Goal: Transaction & Acquisition: Purchase product/service

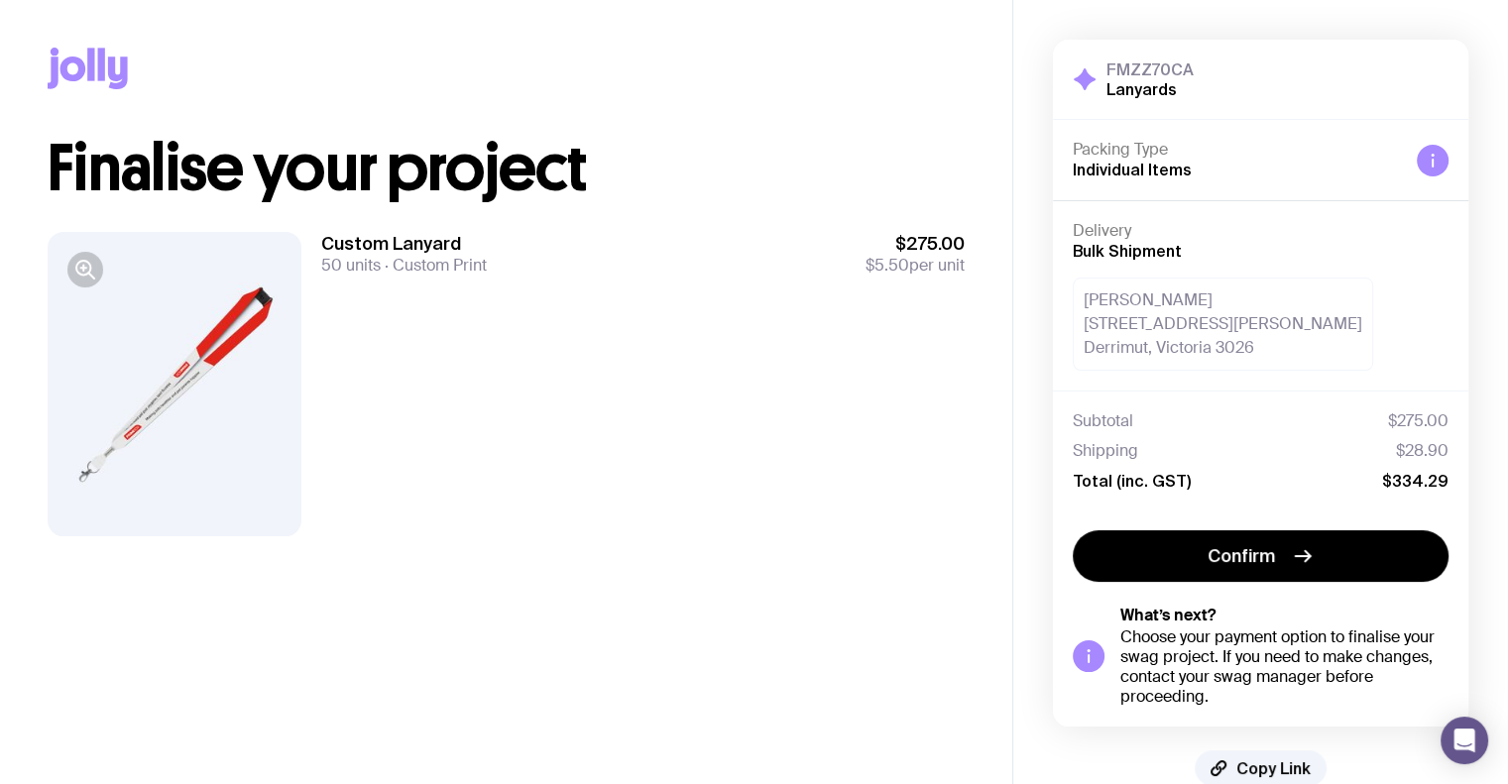
drag, startPoint x: 155, startPoint y: 17, endPoint x: 154, endPoint y: 5, distance: 11.9
click at [156, 17] on div "Copy Link" at bounding box center [506, 68] width 917 height 137
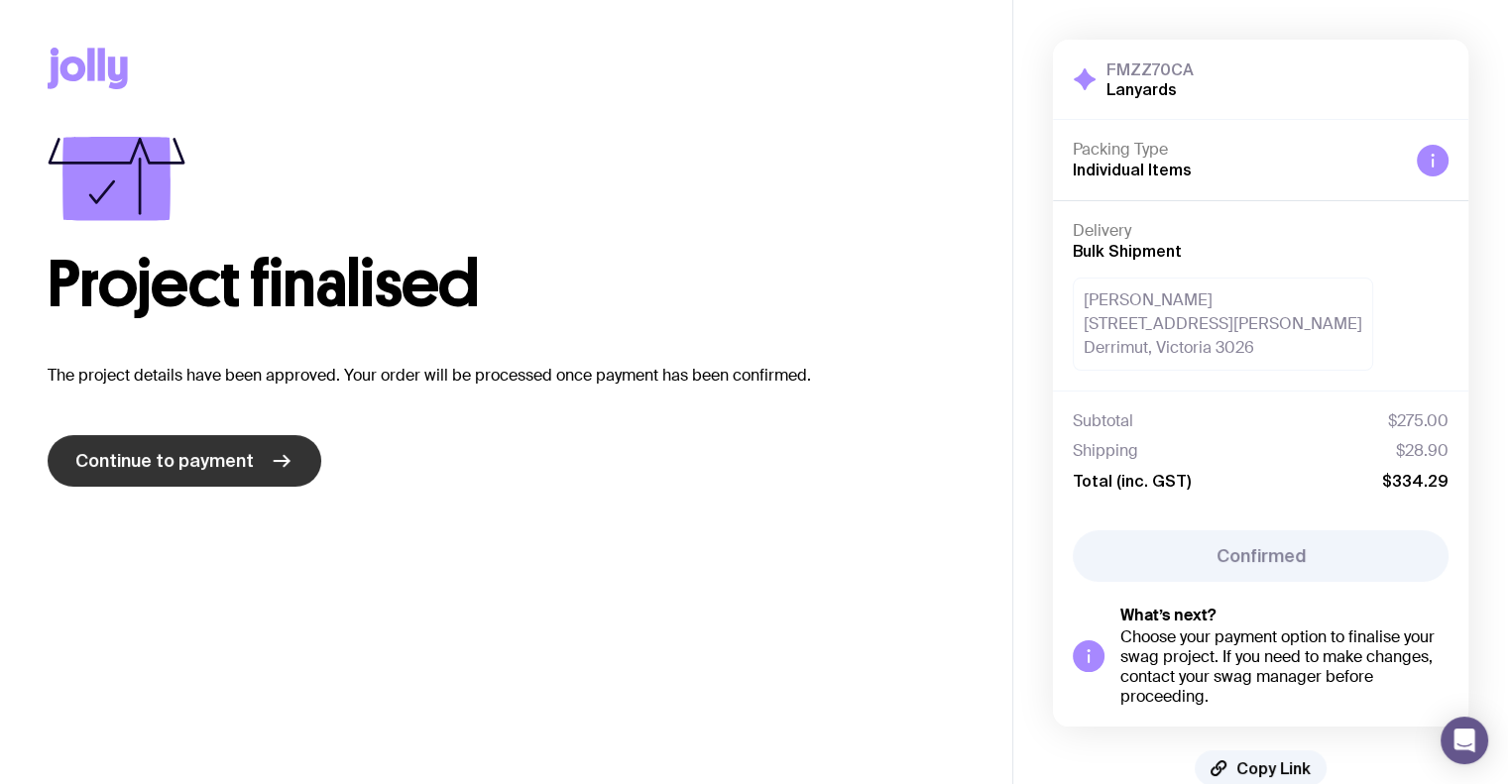
click at [270, 462] on icon at bounding box center [282, 461] width 24 height 24
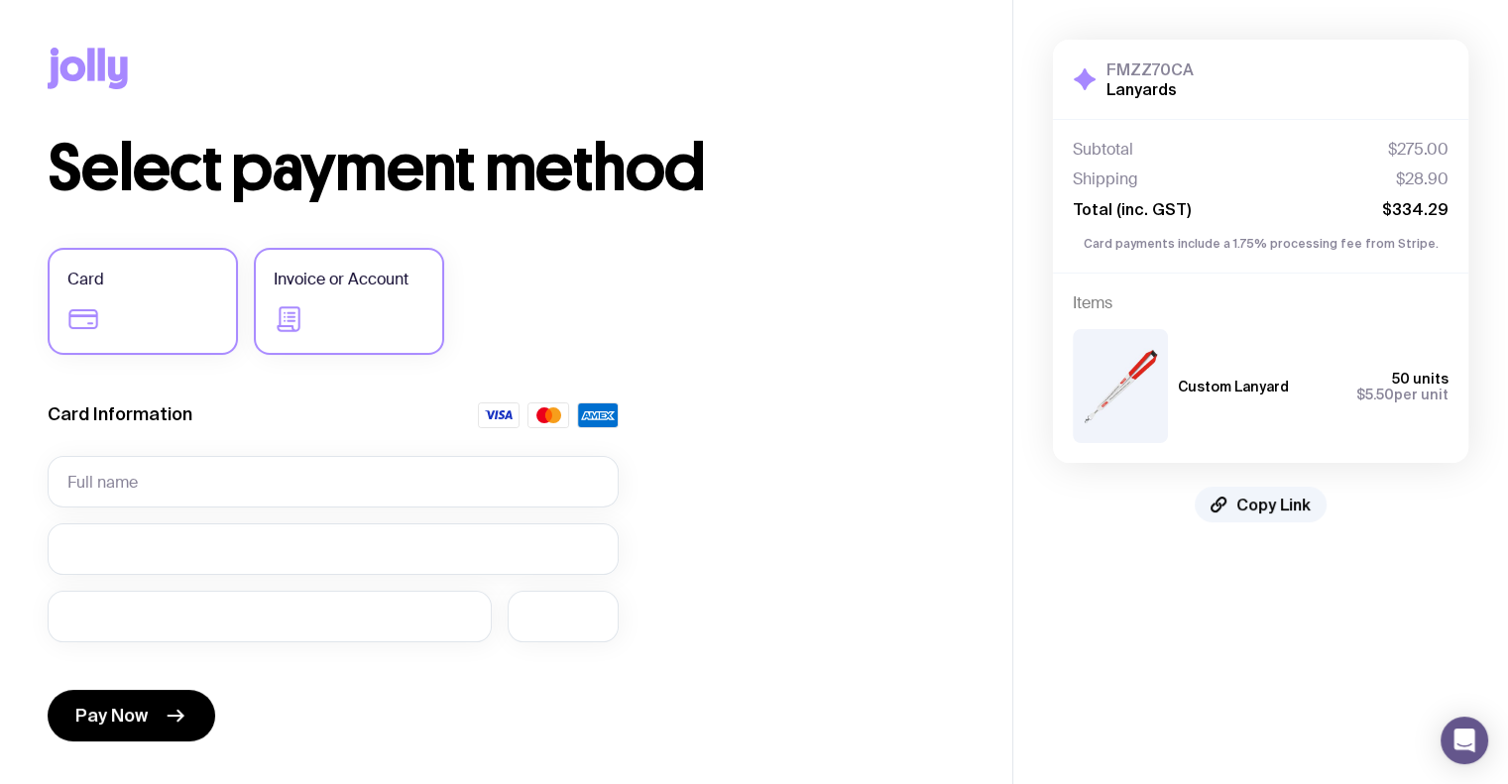
click at [299, 305] on icon at bounding box center [290, 319] width 32 height 32
click at [0, 0] on input "Invoice or Account" at bounding box center [0, 0] width 0 height 0
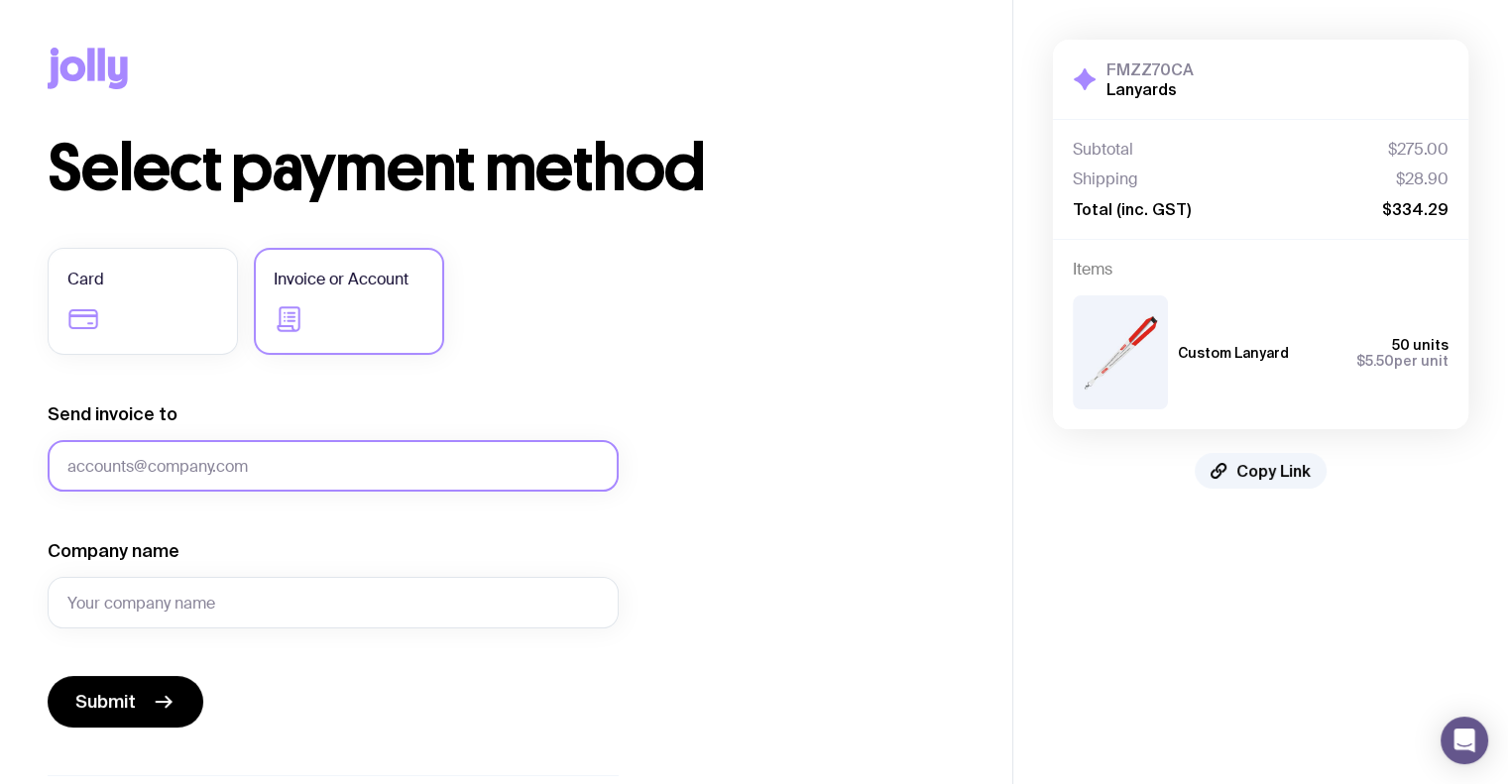
click at [181, 475] on input "Send invoice to" at bounding box center [333, 466] width 571 height 52
paste input "brit@prime100.com.au"
type input "brit@prime100.com.au"
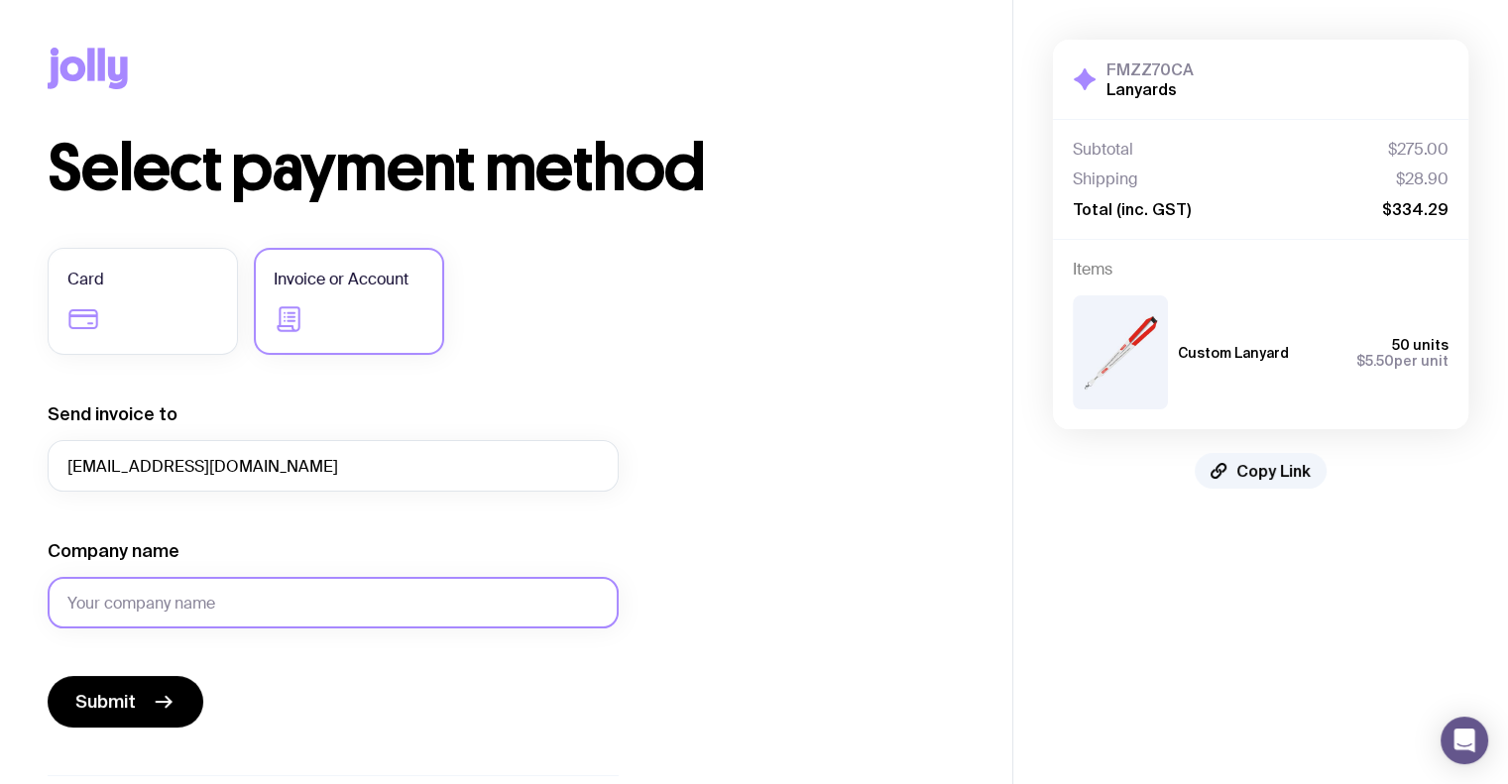
click at [185, 590] on input "Company name" at bounding box center [333, 603] width 571 height 52
type input "Prime 100"
click at [115, 723] on button "Submit" at bounding box center [126, 702] width 156 height 52
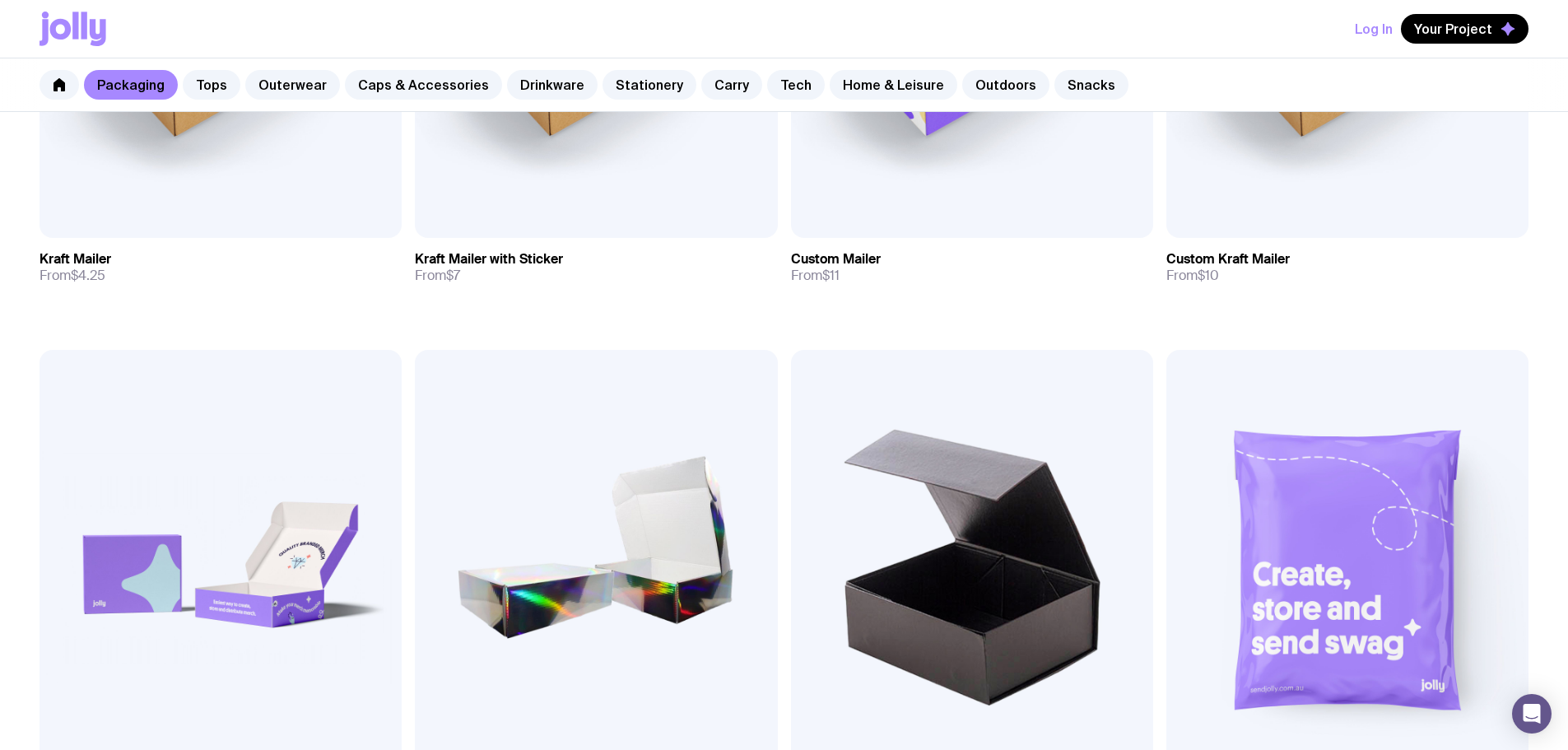
scroll to position [659, 0]
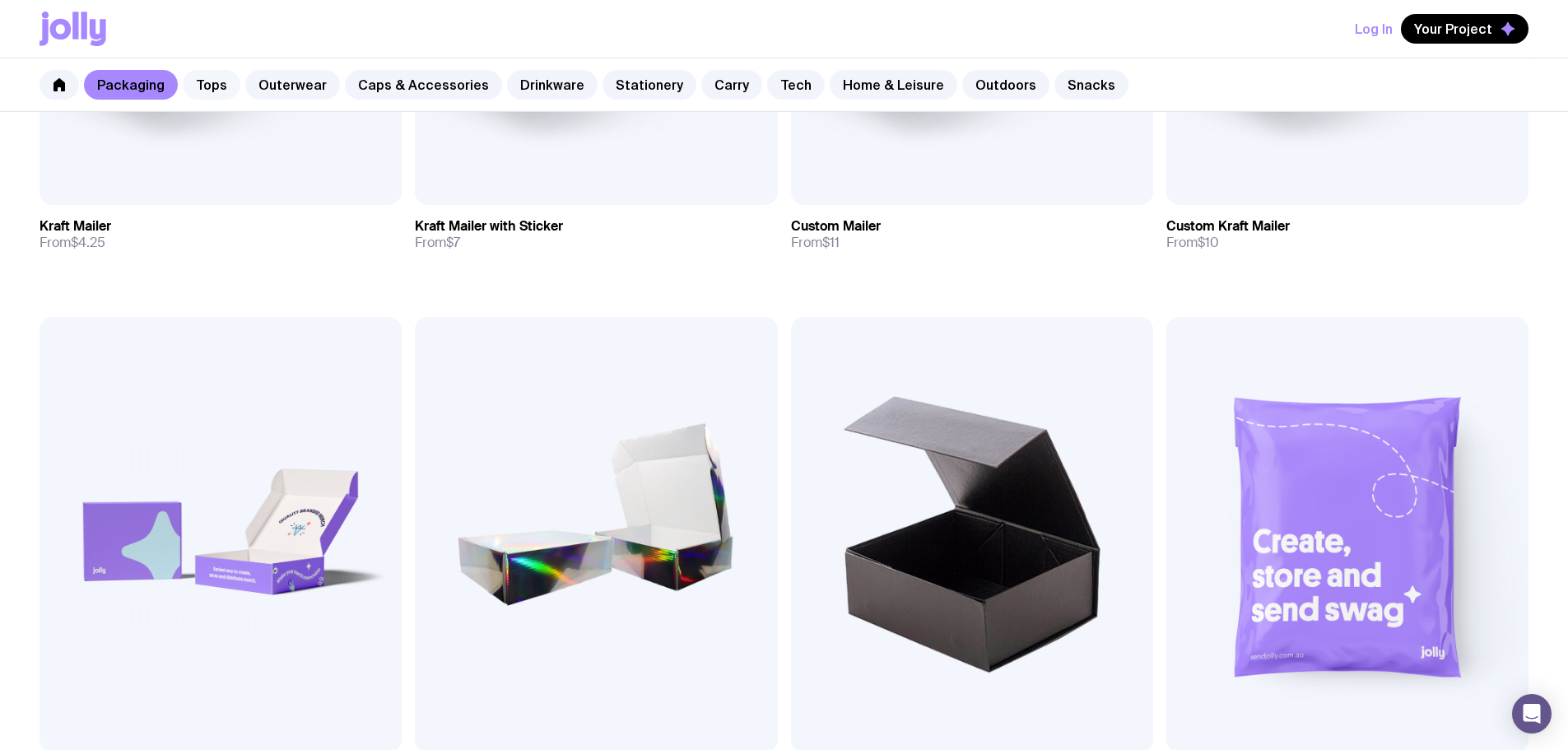
click at [218, 90] on link "Tops" at bounding box center [211, 85] width 57 height 30
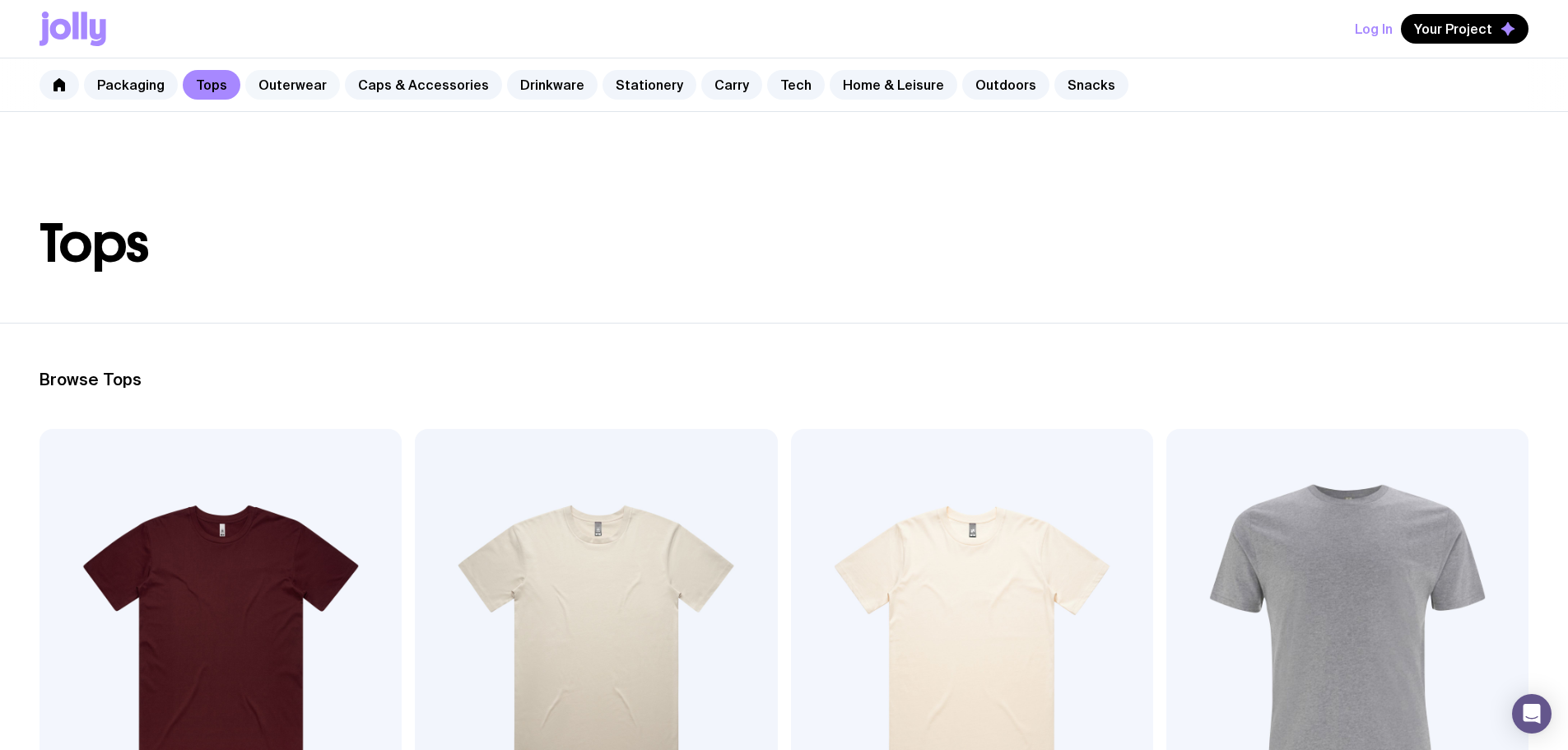
click at [306, 93] on link "Outerwear" at bounding box center [292, 85] width 95 height 30
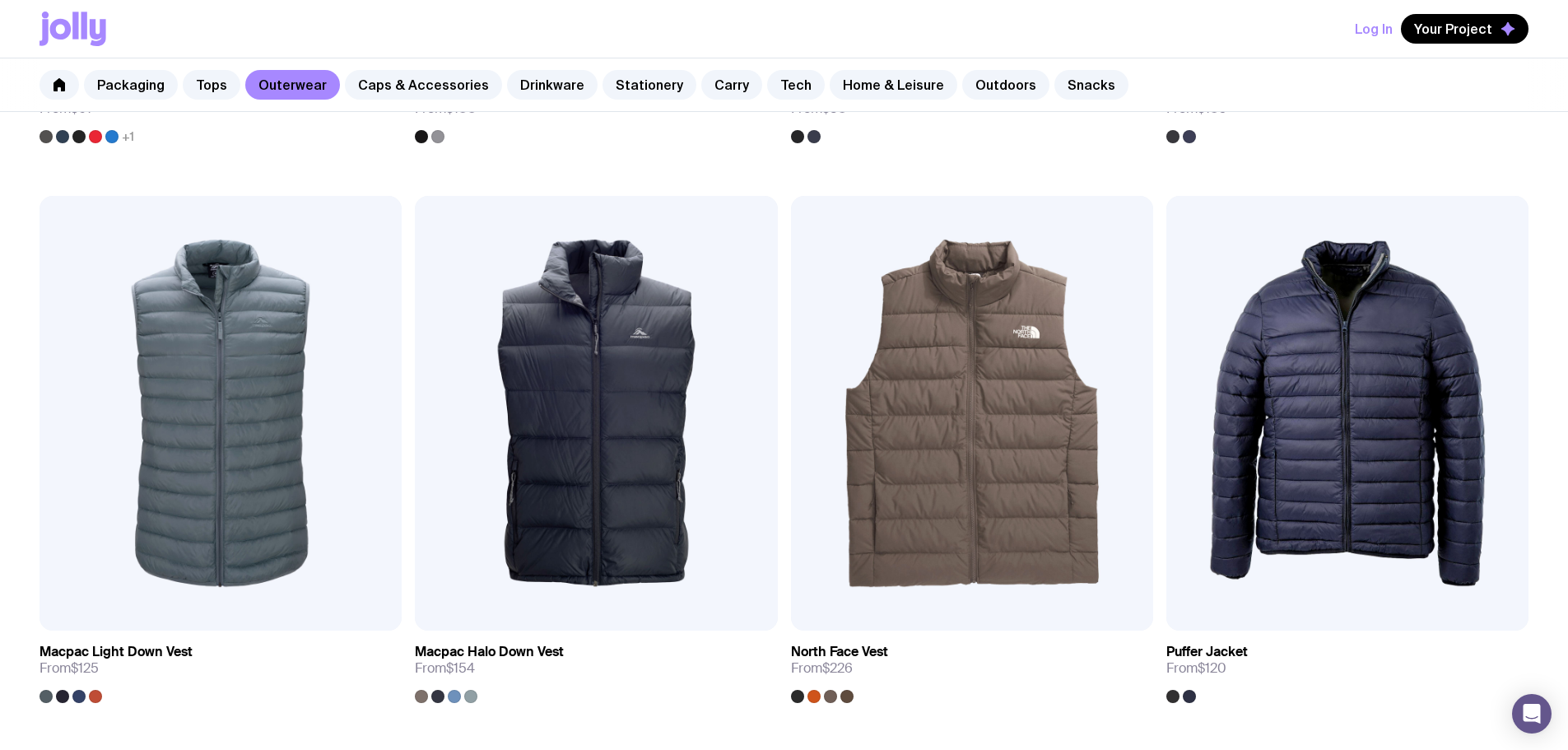
scroll to position [1545, 0]
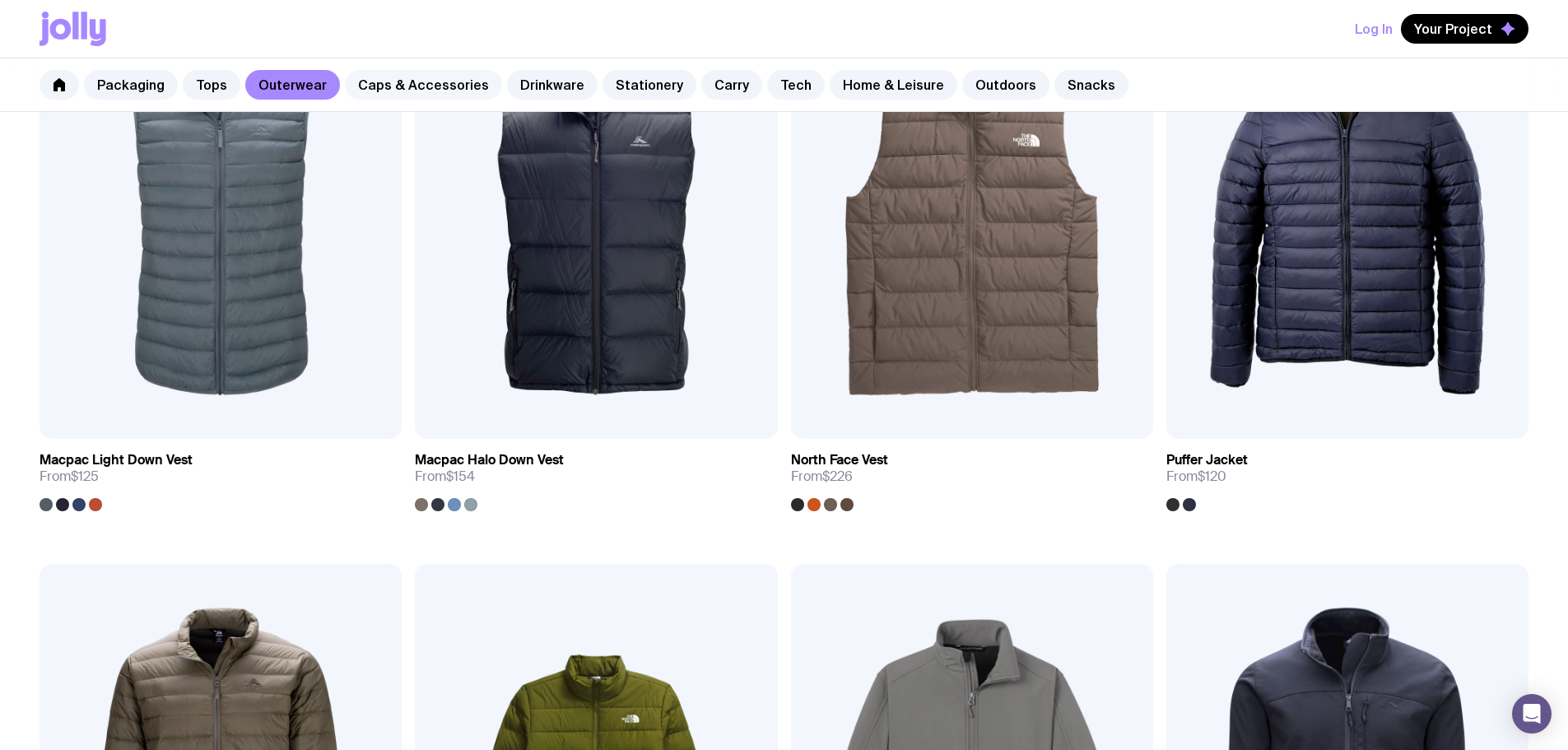
click at [365, 80] on link "Caps & Accessories" at bounding box center [423, 85] width 157 height 30
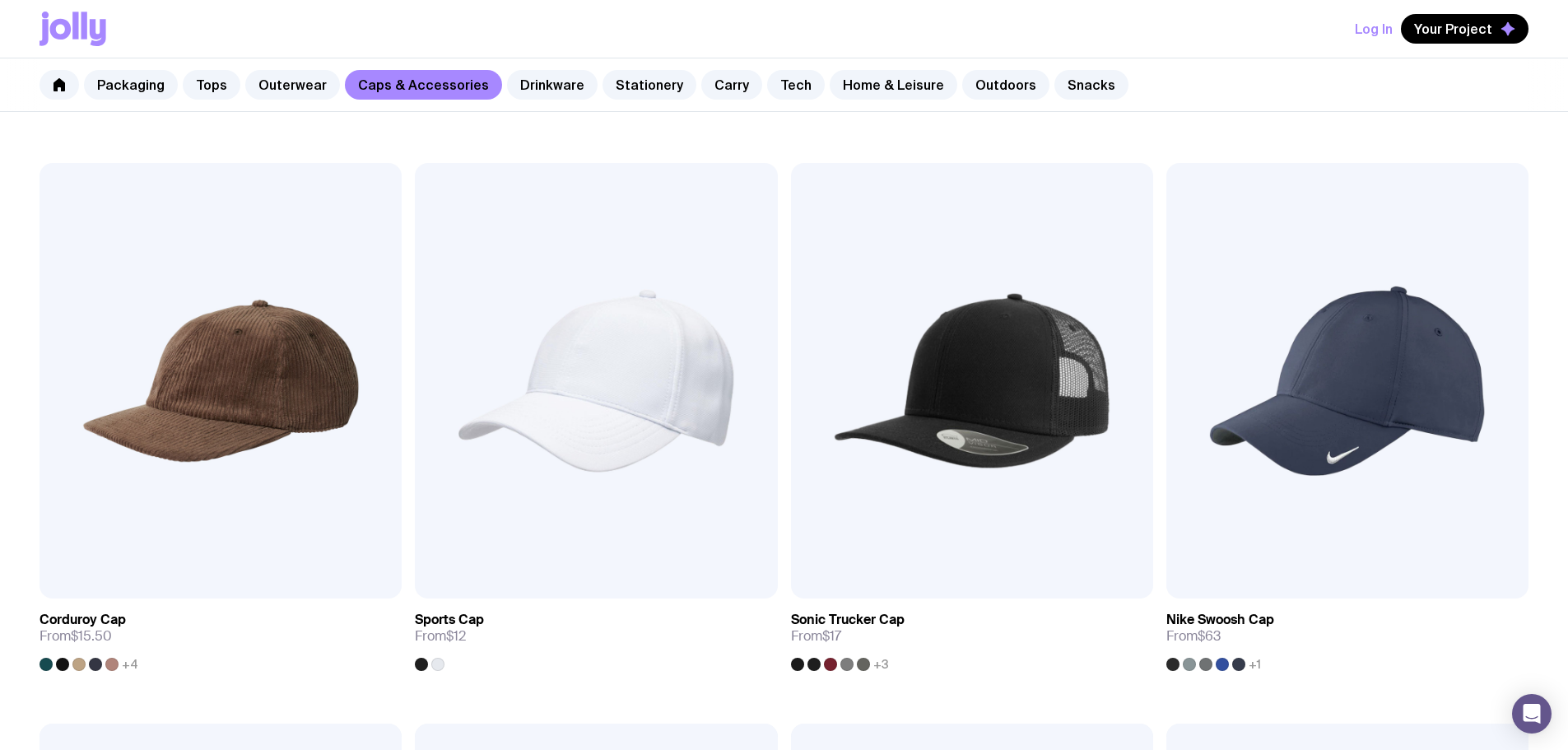
scroll to position [722, 0]
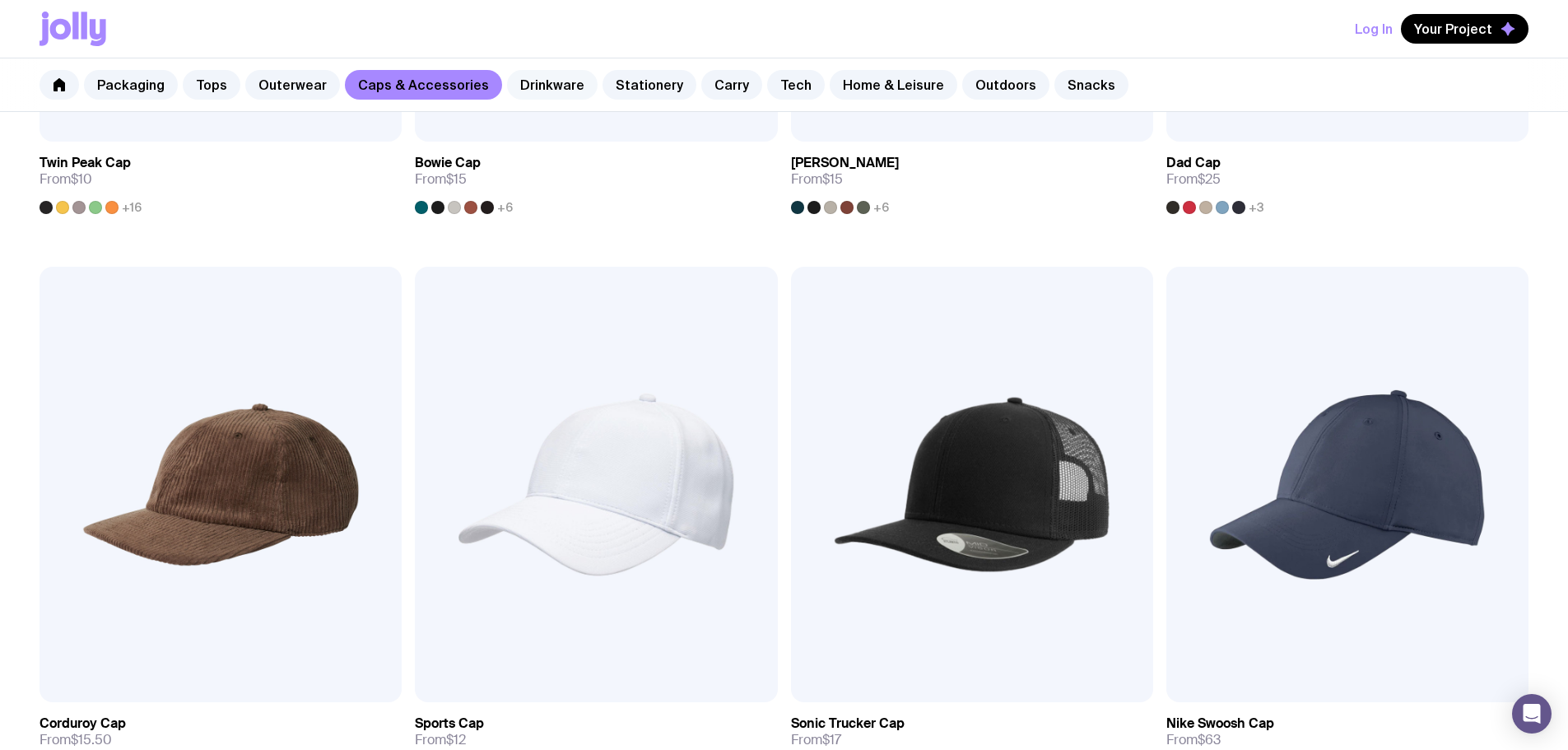
click at [528, 86] on link "Drinkware" at bounding box center [552, 85] width 91 height 30
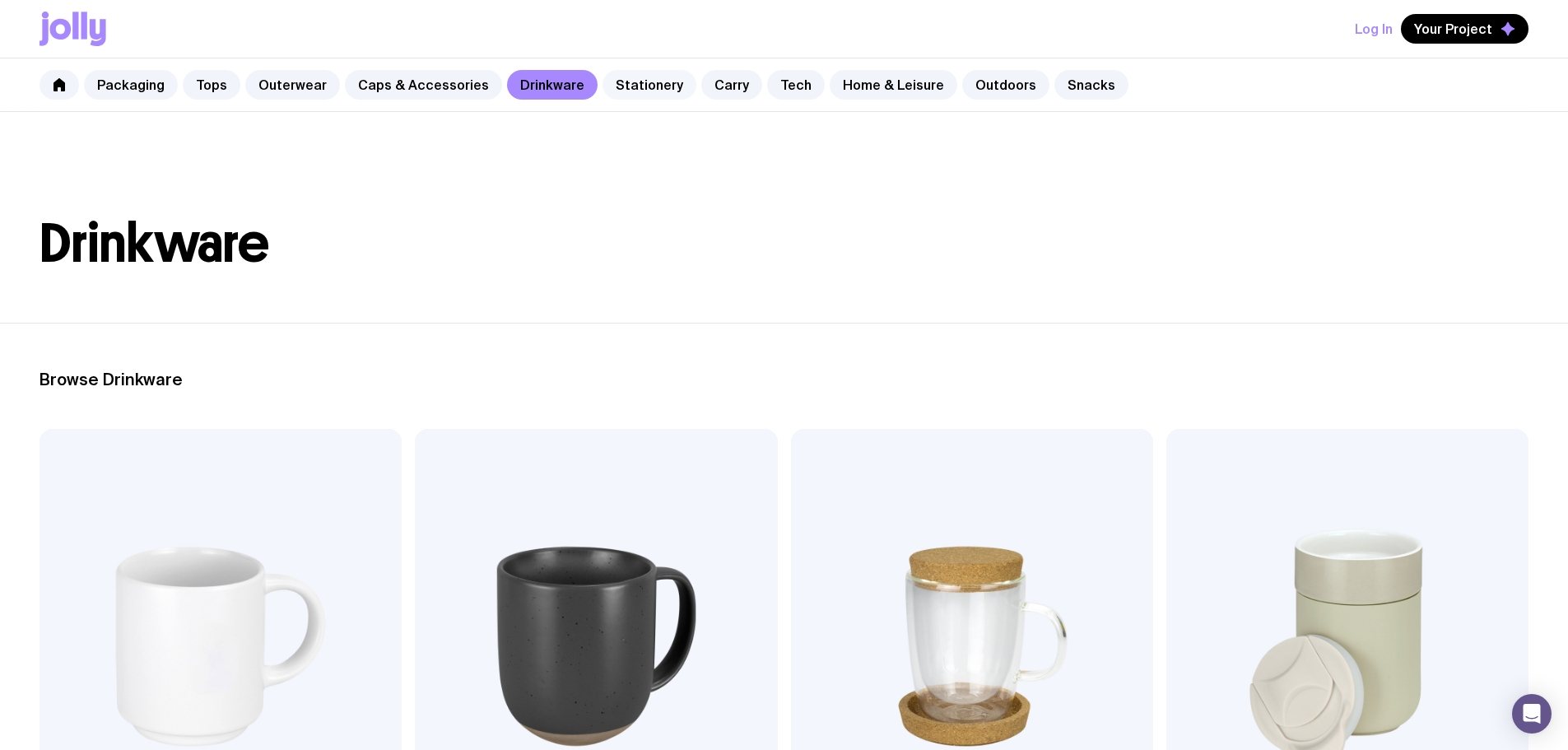
click at [626, 91] on link "Stationery" at bounding box center [649, 85] width 94 height 30
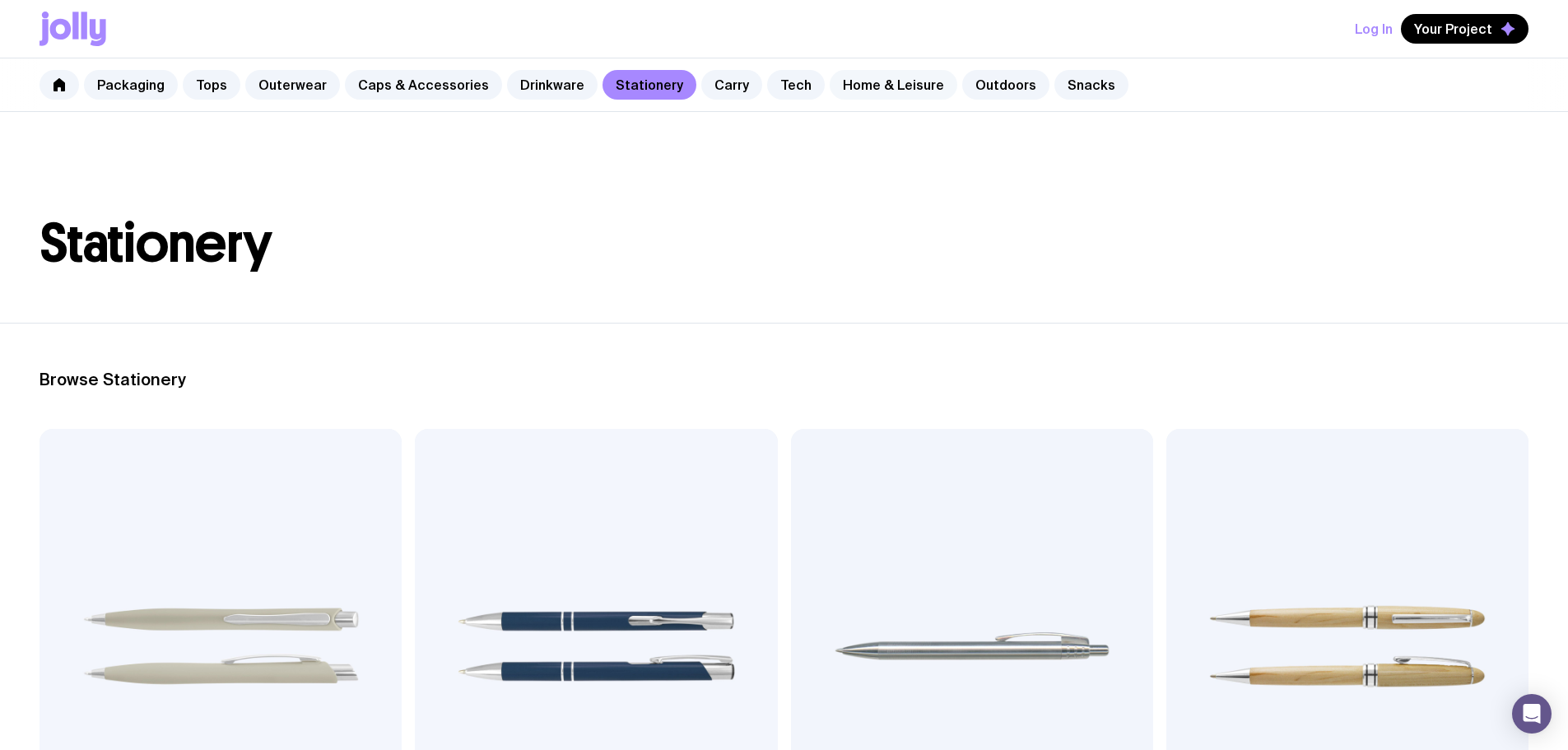
click at [833, 82] on link "Home & Leisure" at bounding box center [894, 85] width 128 height 30
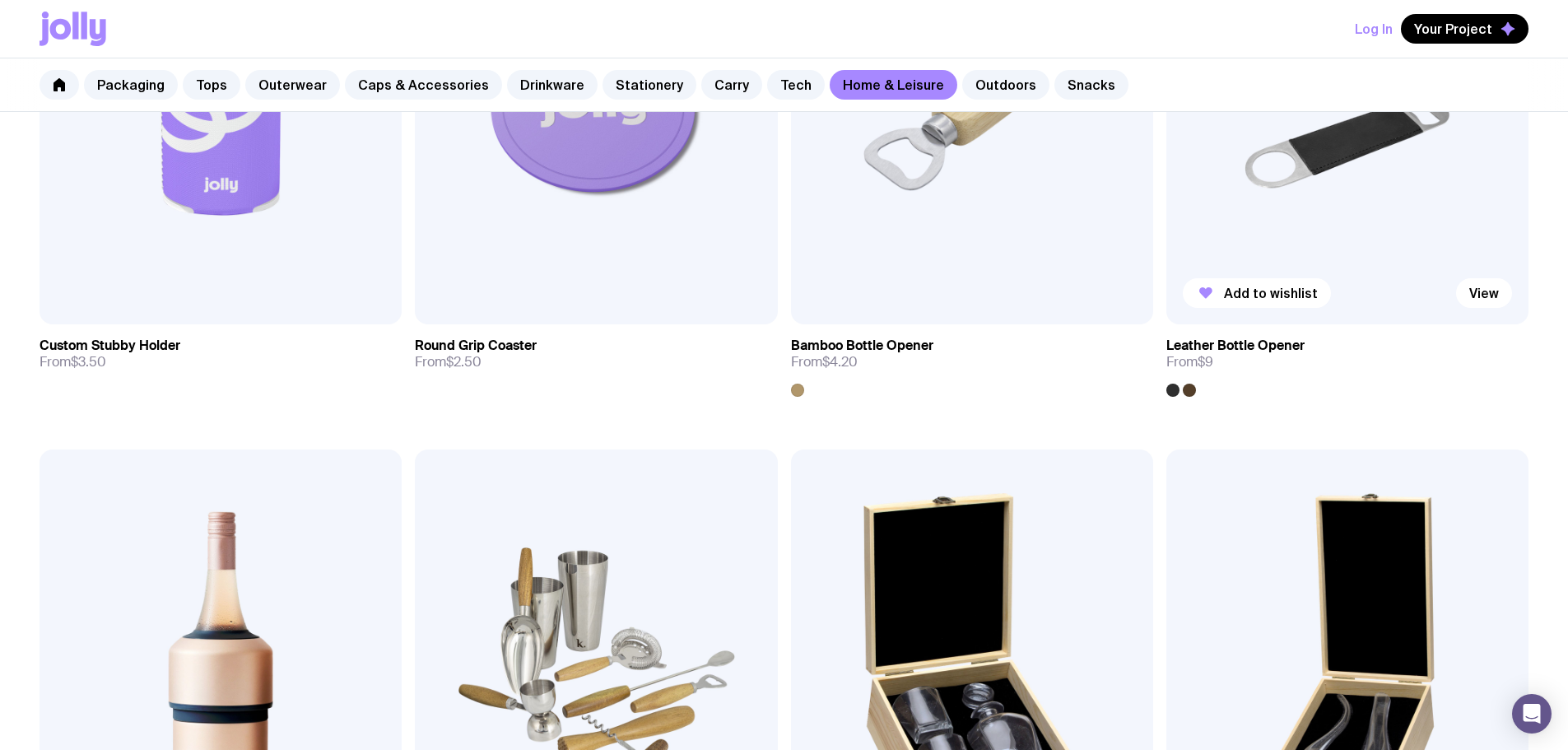
scroll to position [494, 0]
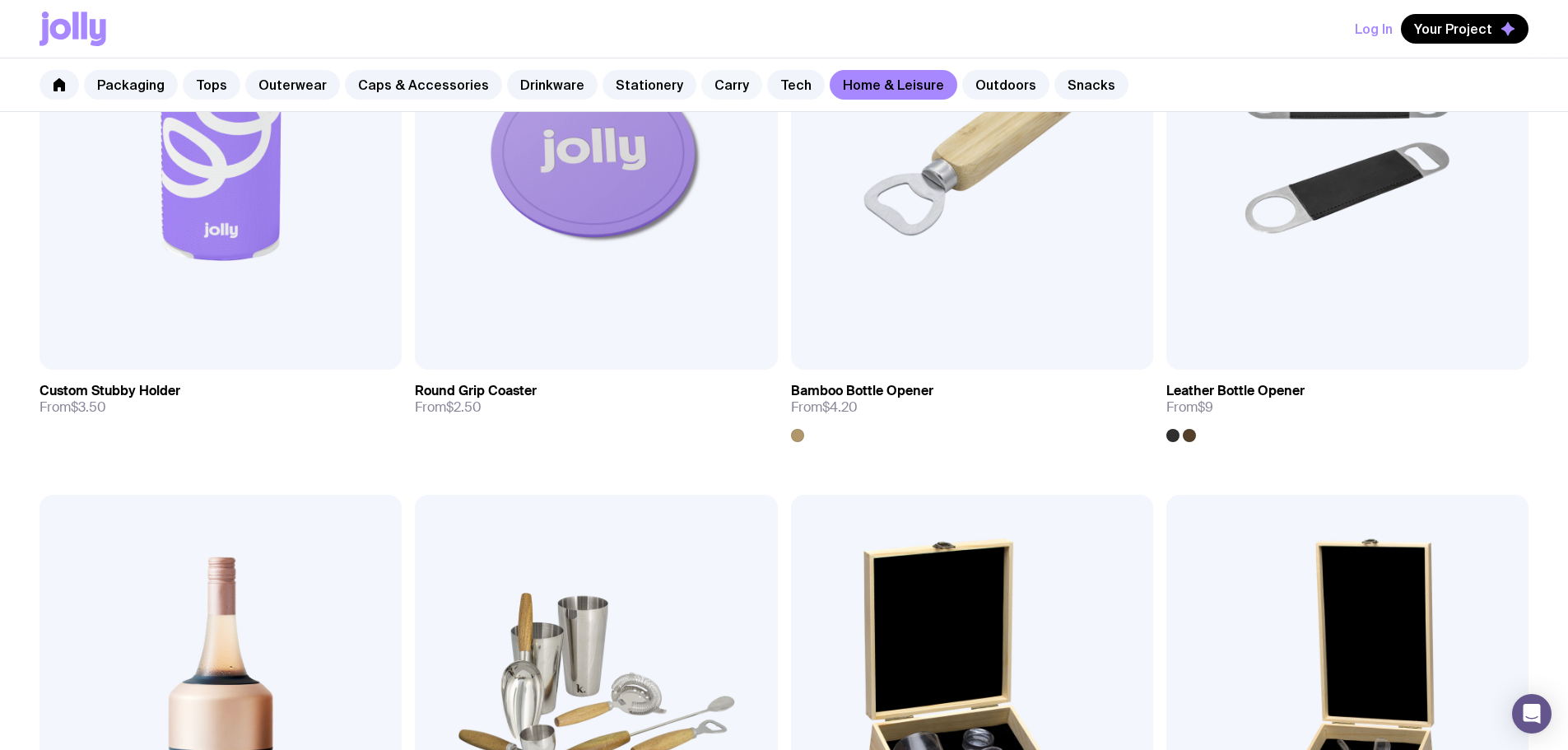
click at [716, 88] on link "Carry" at bounding box center [731, 85] width 61 height 30
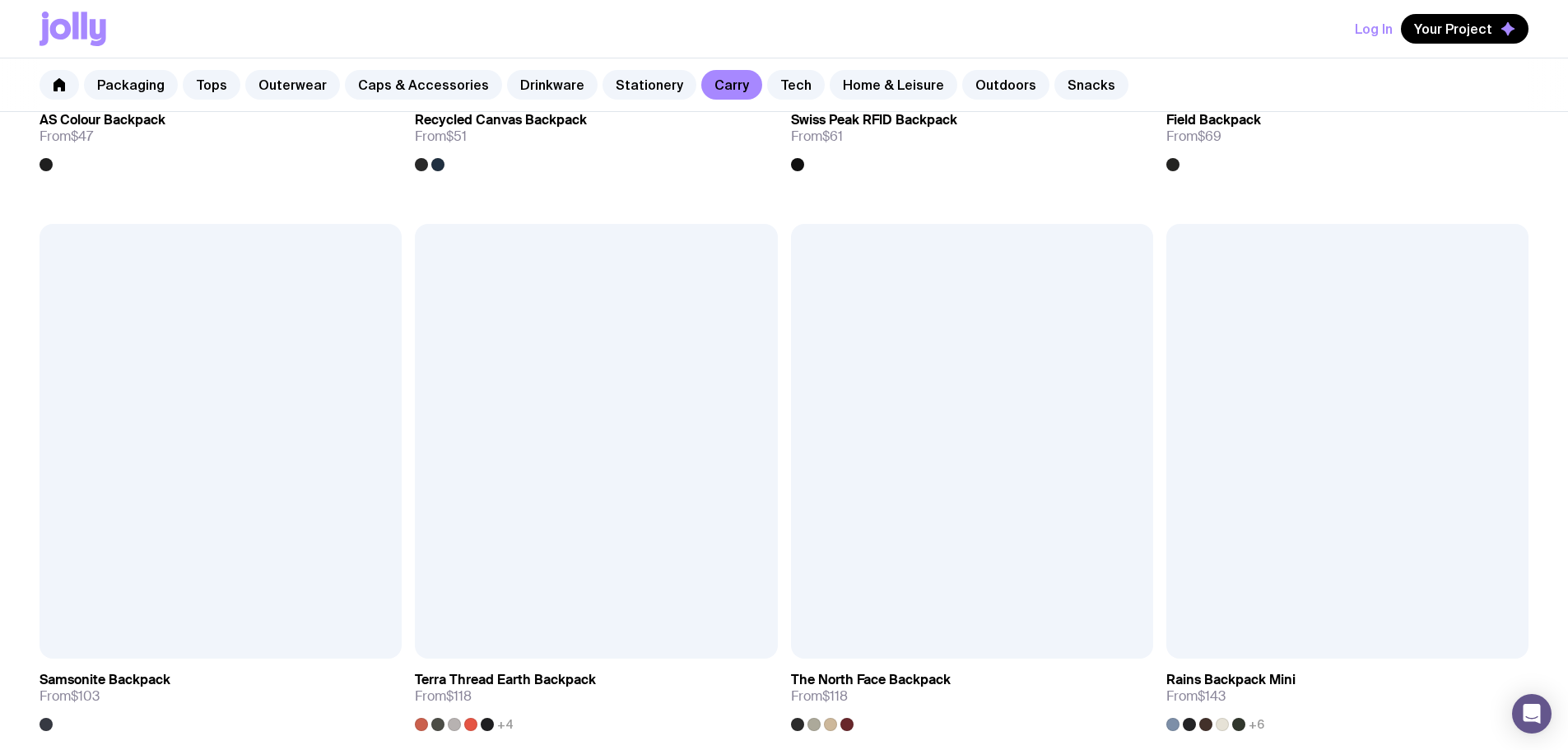
scroll to position [1646, 0]
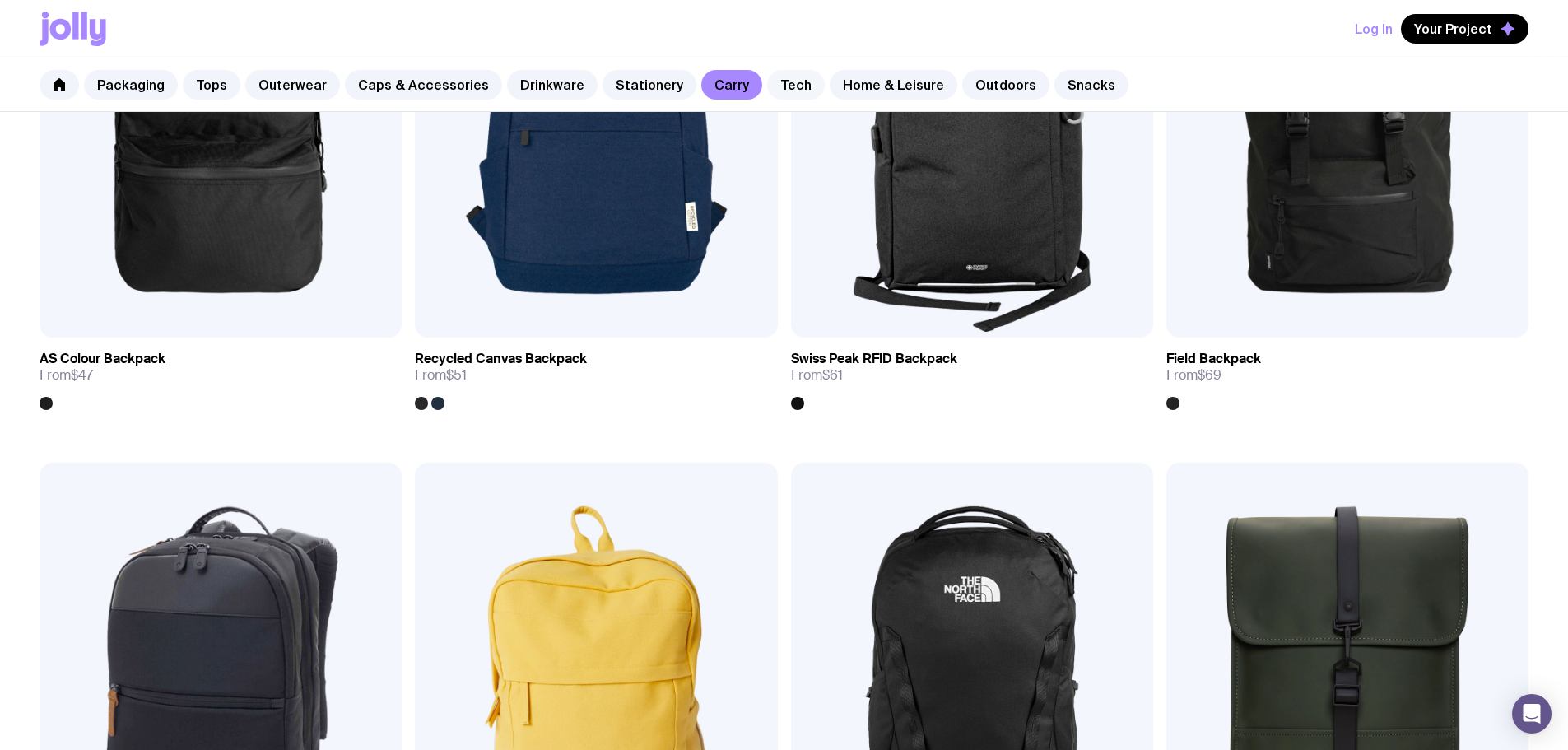
click at [767, 86] on link "Tech" at bounding box center [796, 85] width 57 height 30
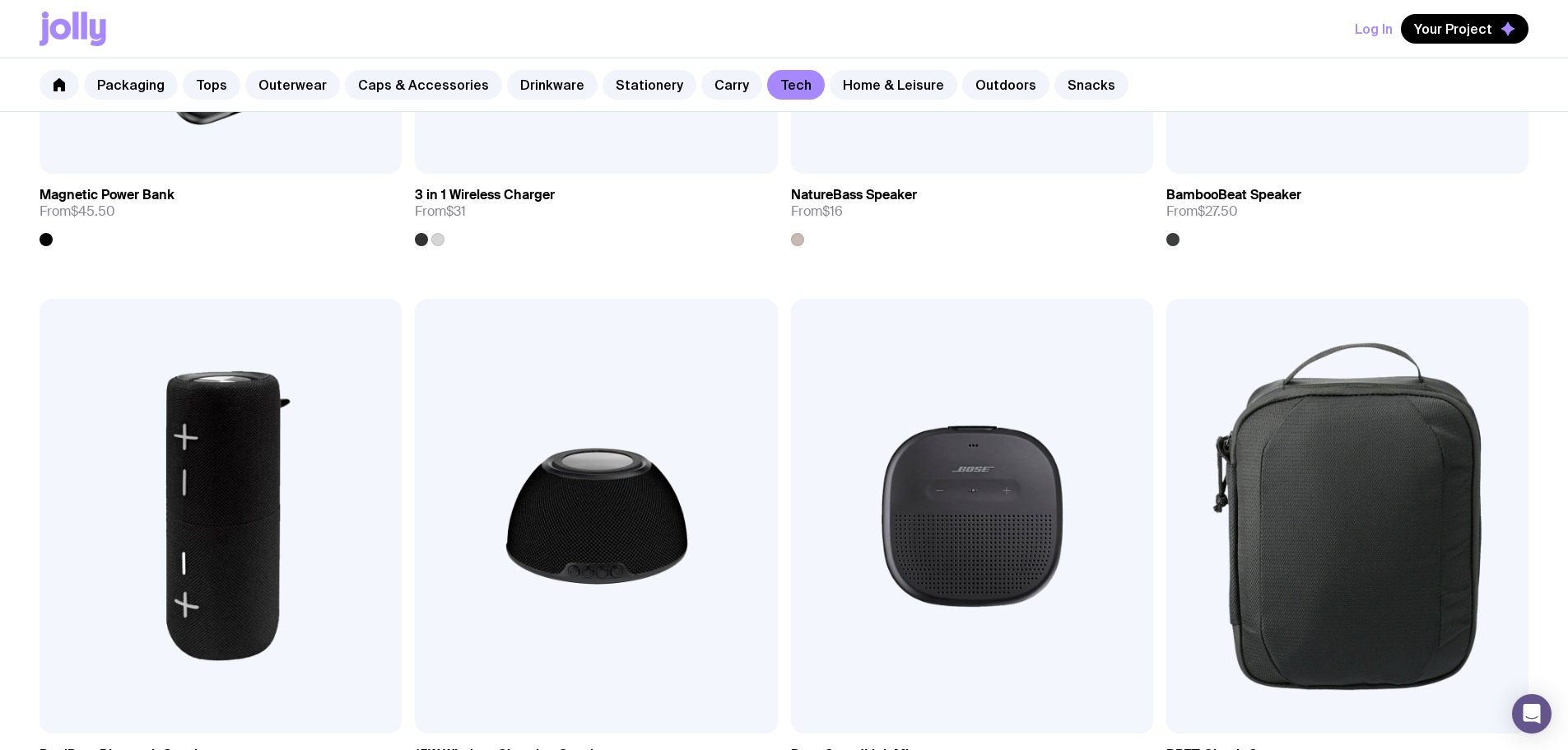
scroll to position [1811, 0]
click at [875, 82] on link "Home & Leisure" at bounding box center [894, 85] width 128 height 30
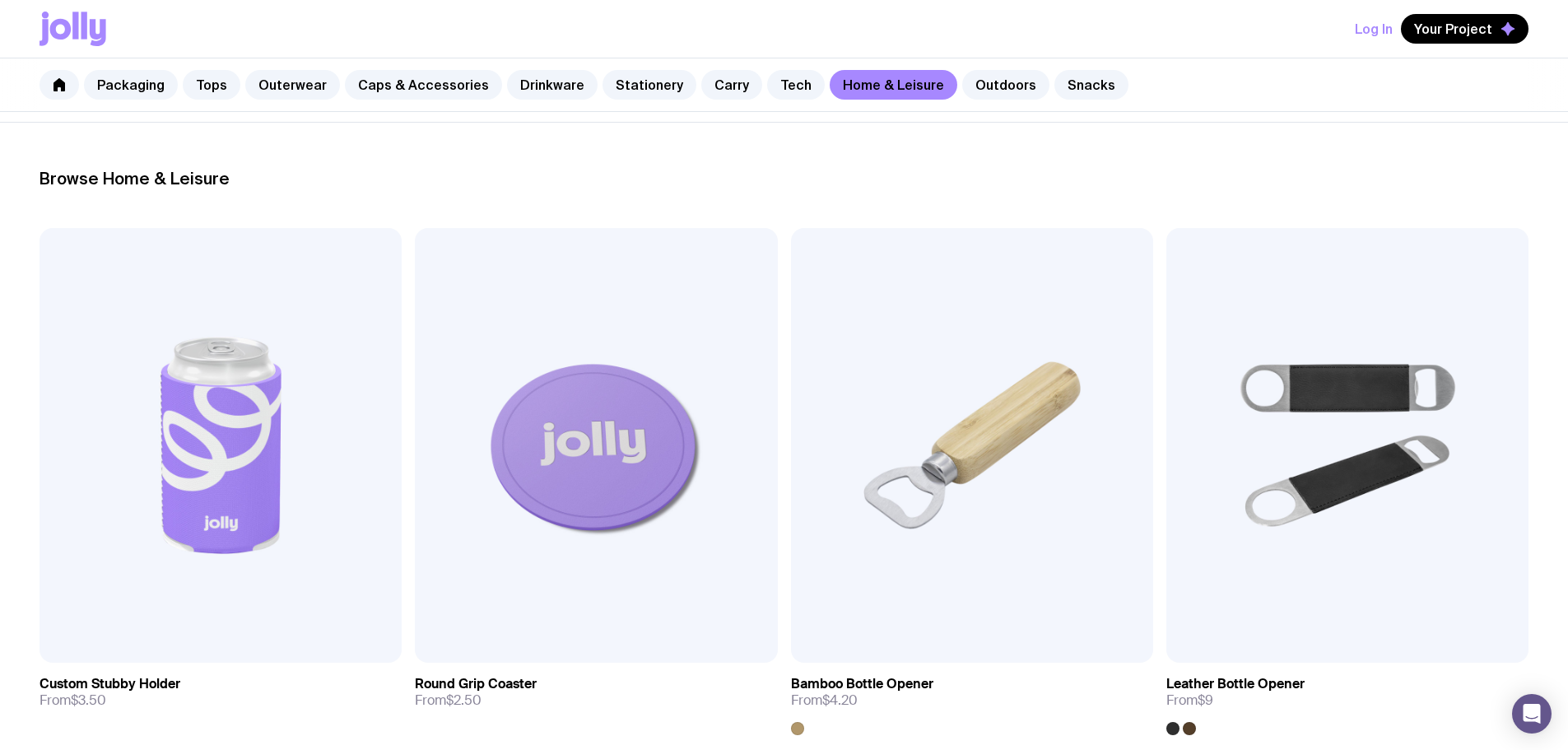
scroll to position [247, 0]
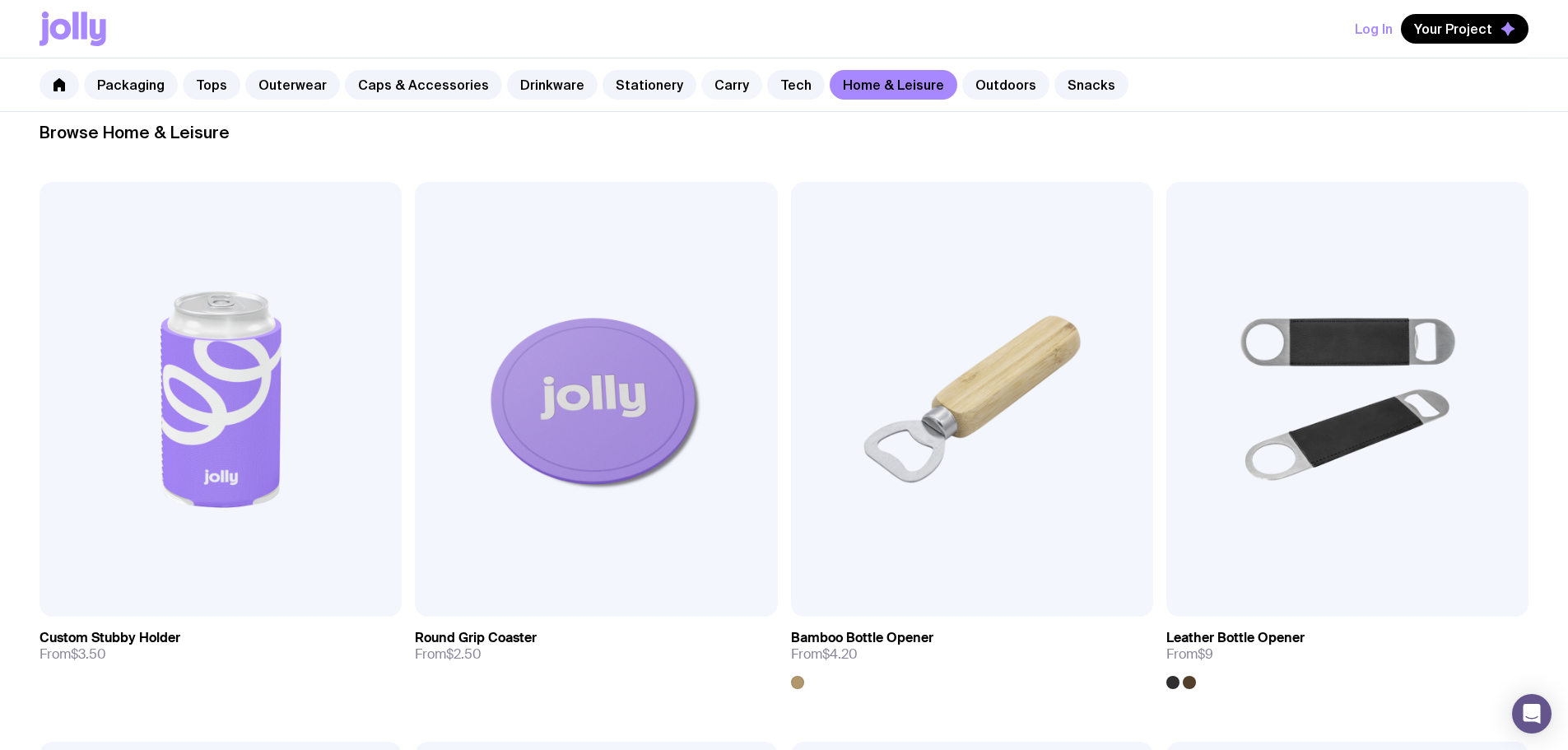
click at [724, 82] on link "Carry" at bounding box center [731, 85] width 61 height 30
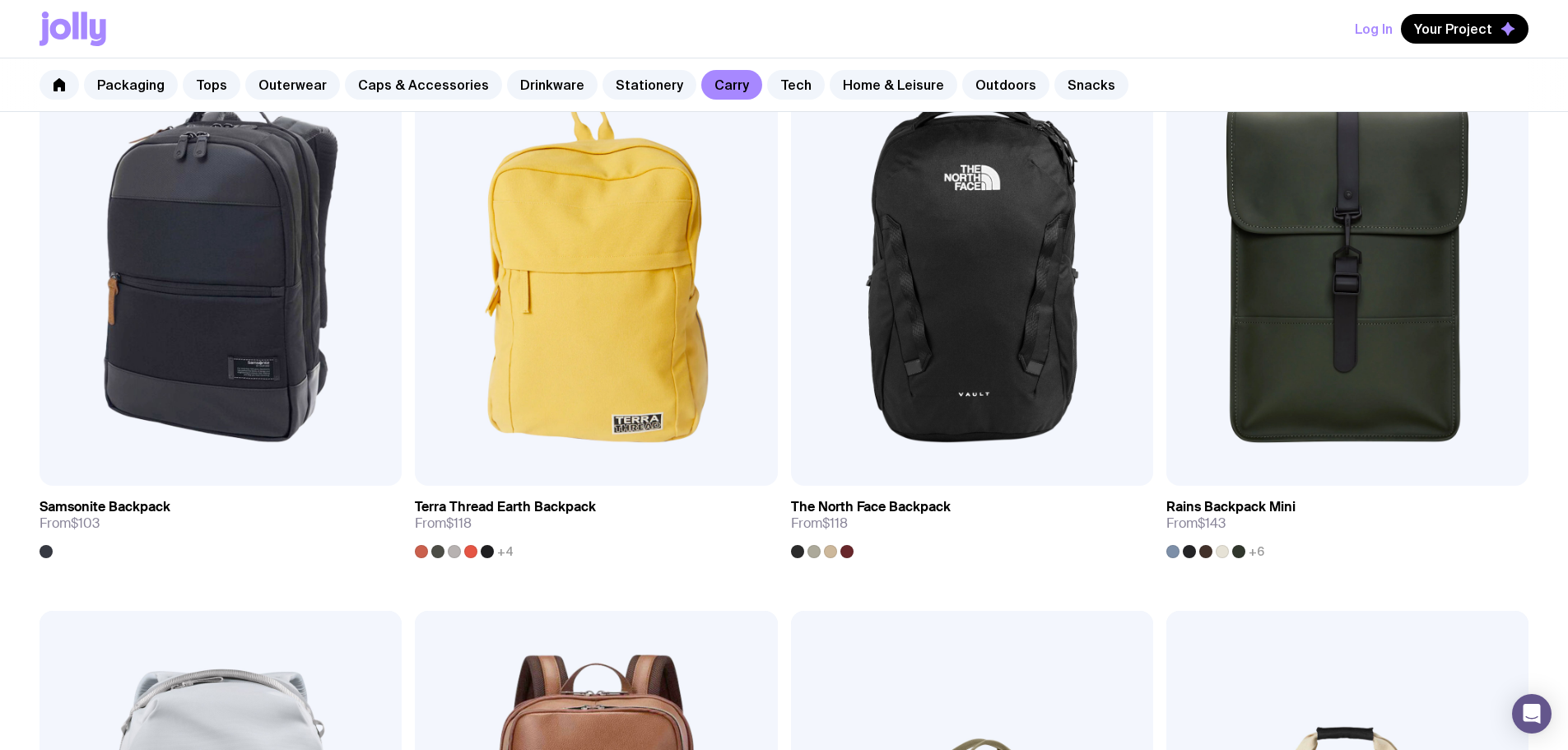
scroll to position [2365, 0]
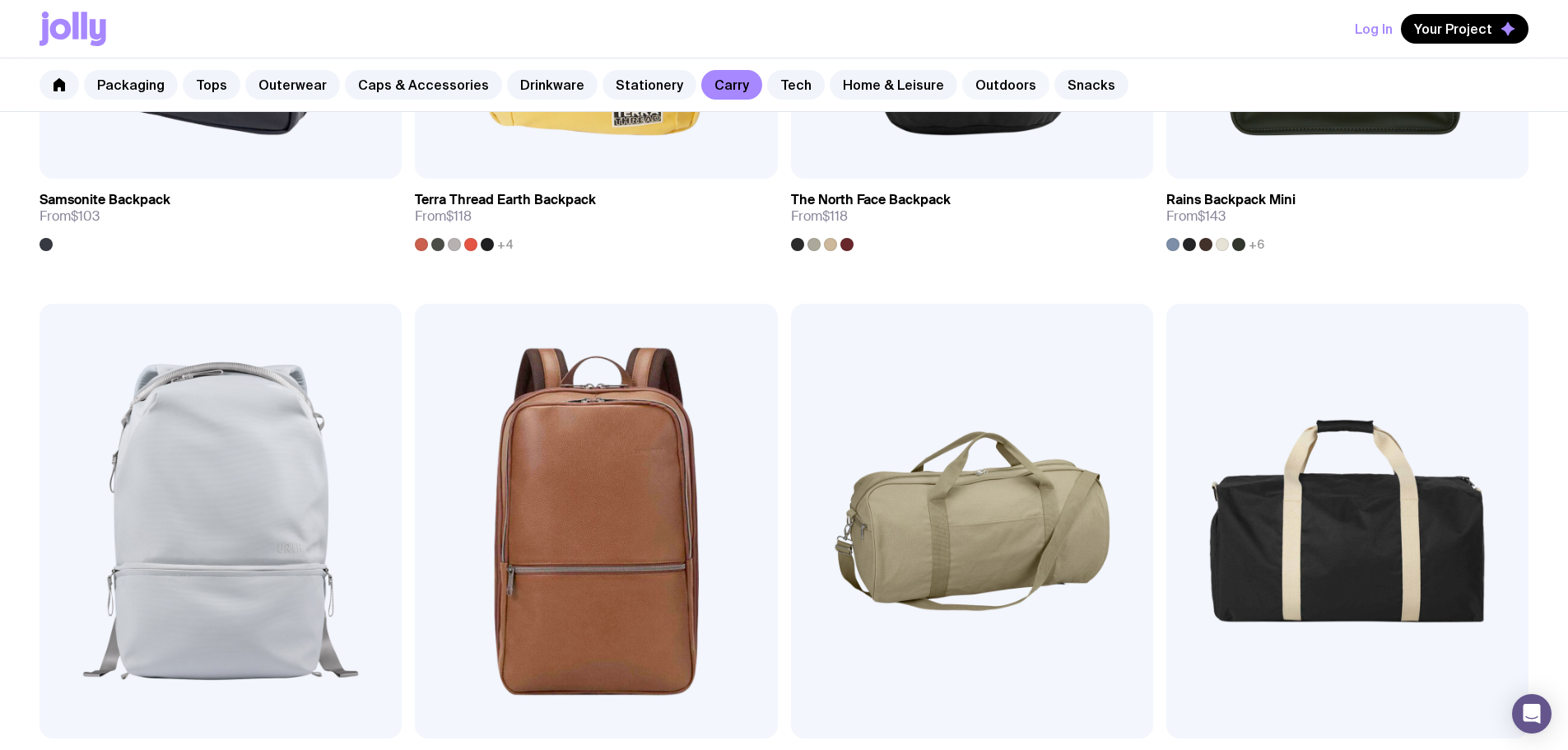
click at [981, 87] on link "Outdoors" at bounding box center [1006, 85] width 87 height 30
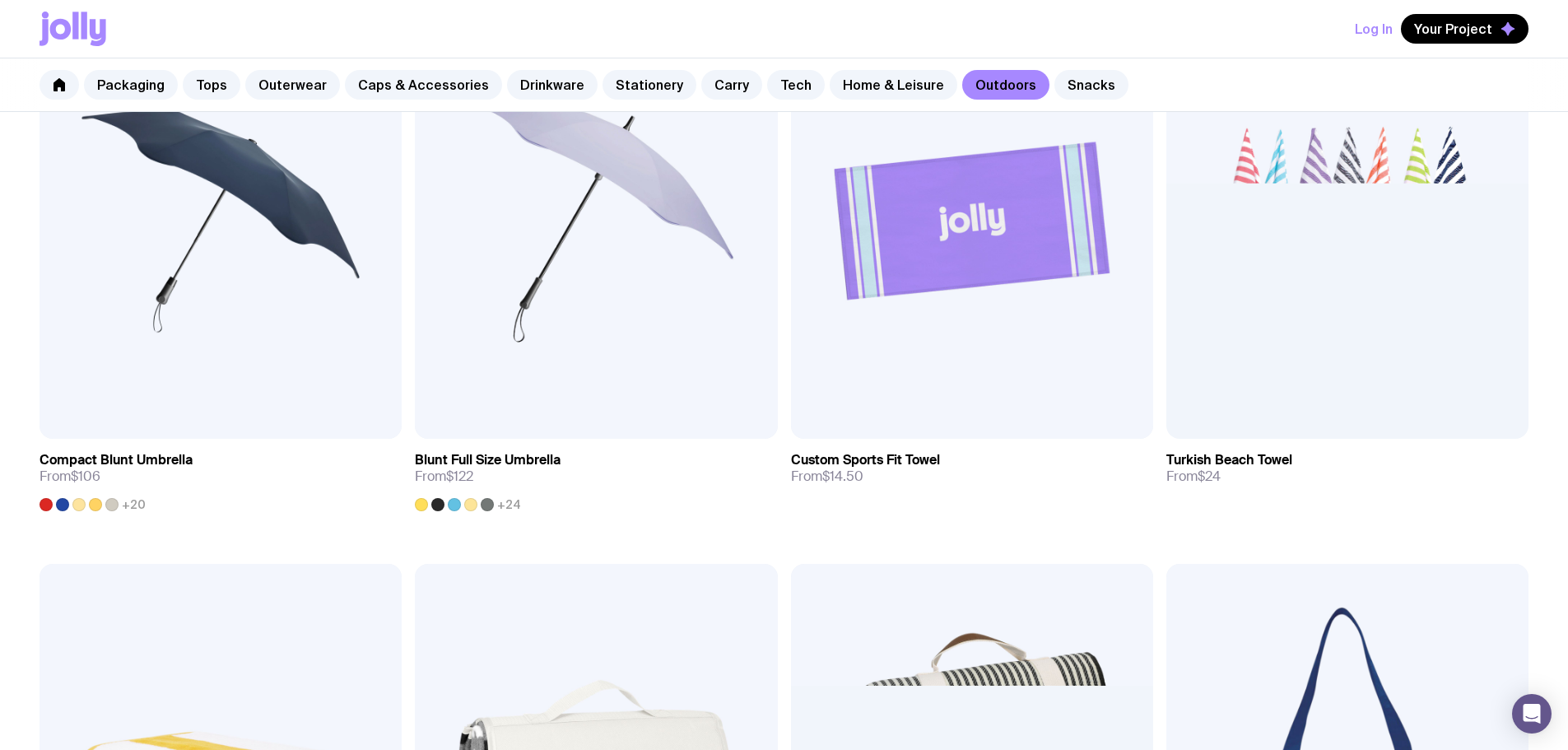
scroll to position [988, 0]
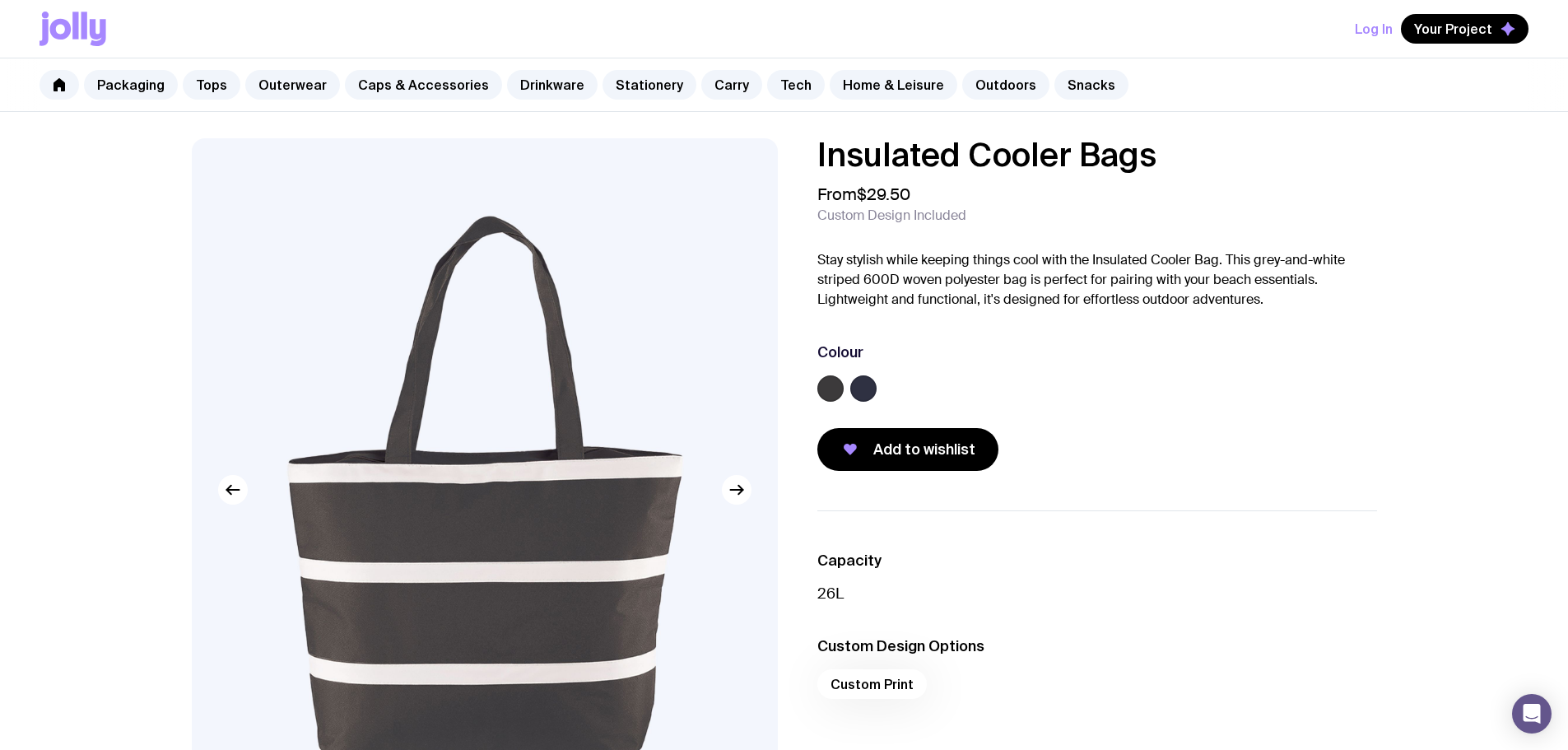
click at [868, 382] on label at bounding box center [864, 389] width 27 height 27
click at [0, 0] on input "radio" at bounding box center [0, 0] width 0 height 0
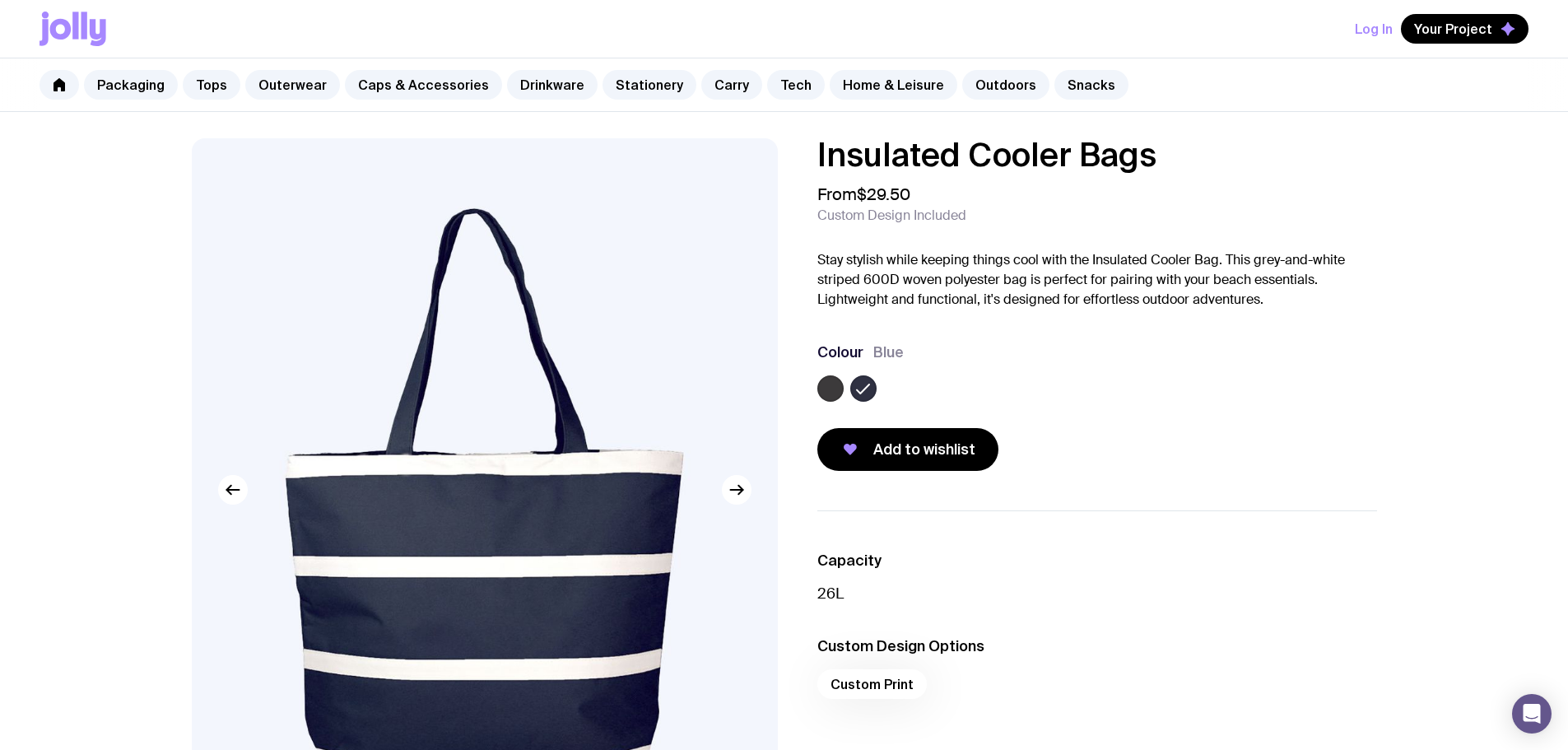
click at [835, 390] on label at bounding box center [831, 389] width 27 height 27
click at [0, 0] on input "radio" at bounding box center [0, 0] width 0 height 0
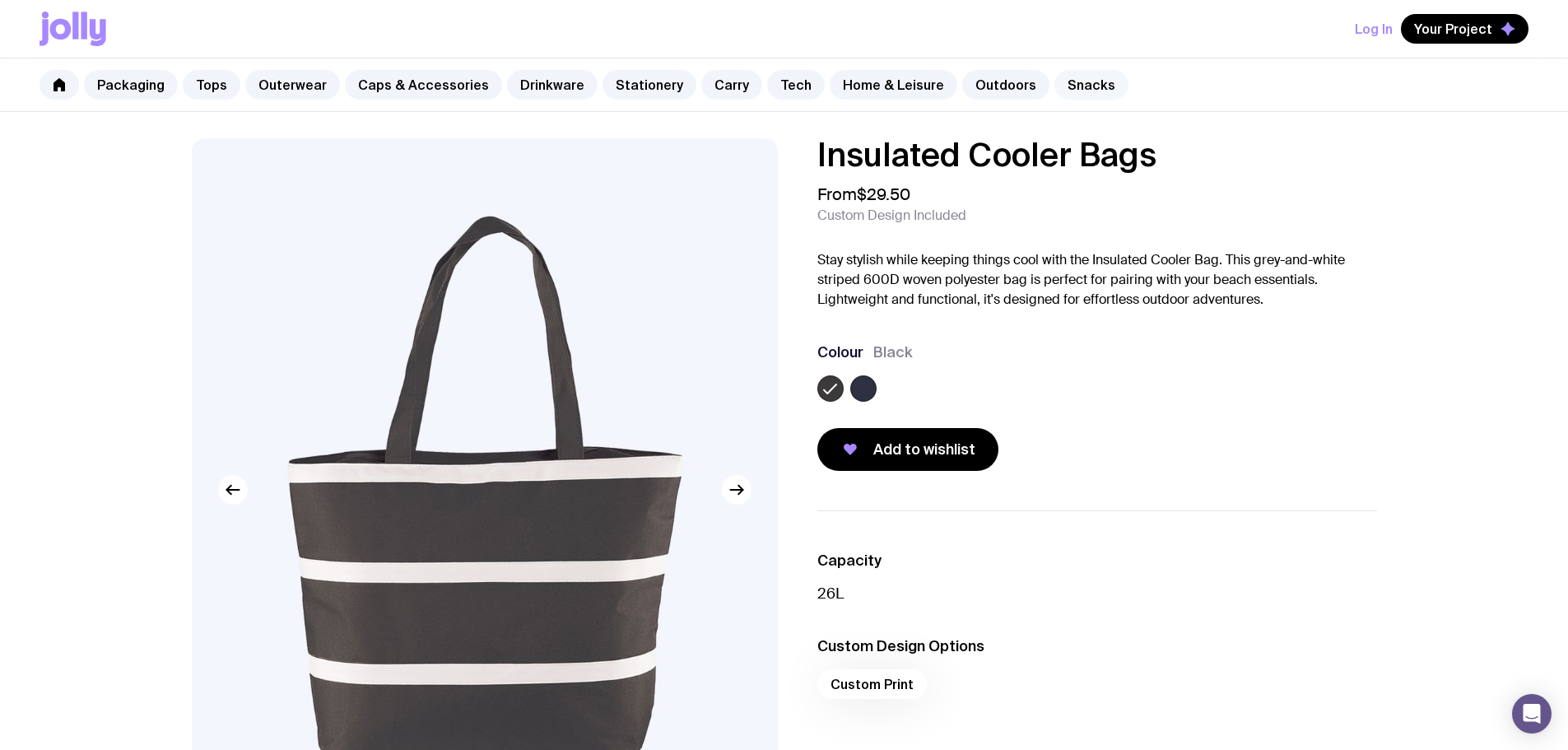
click at [1055, 89] on link "Snacks" at bounding box center [1091, 85] width 74 height 30
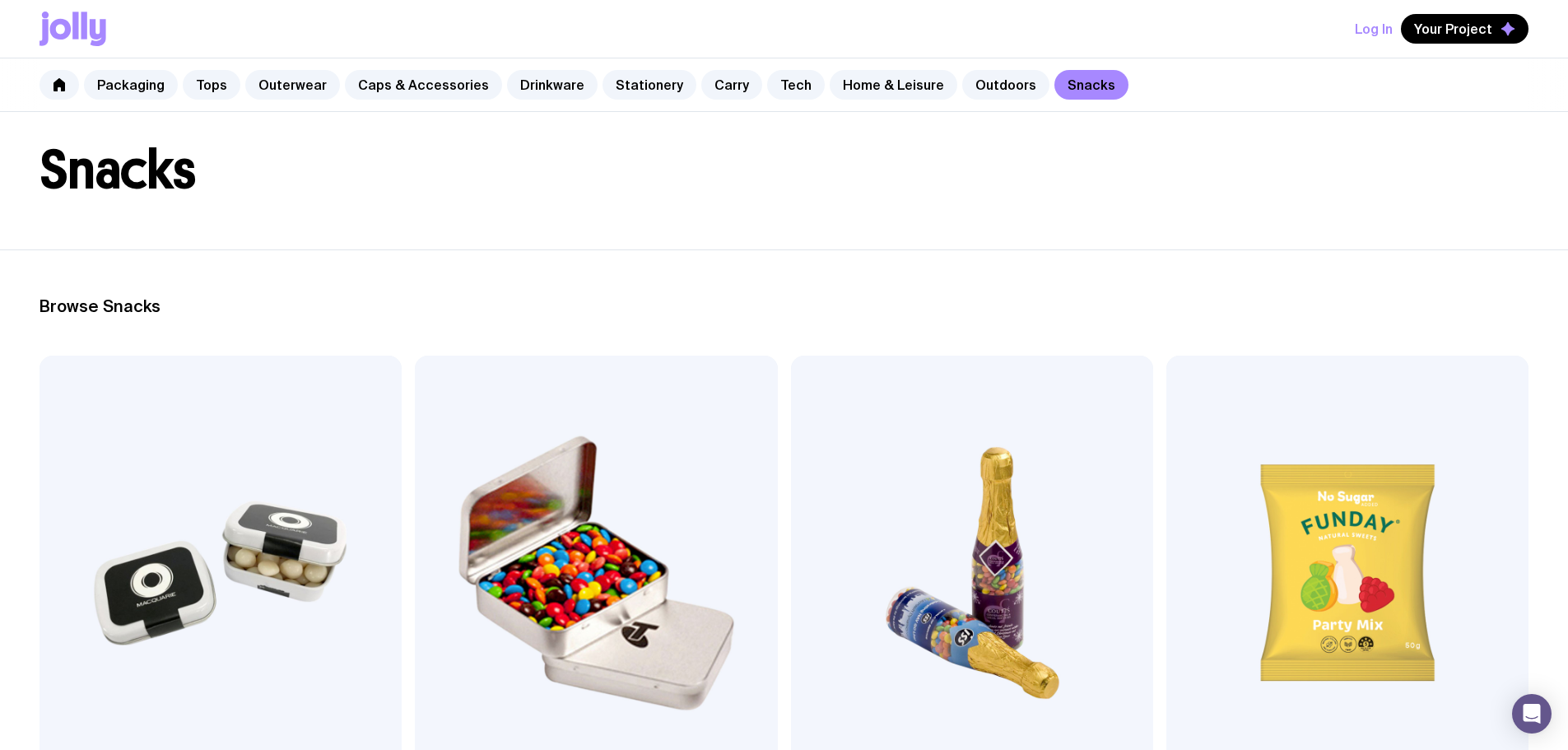
scroll to position [71, 0]
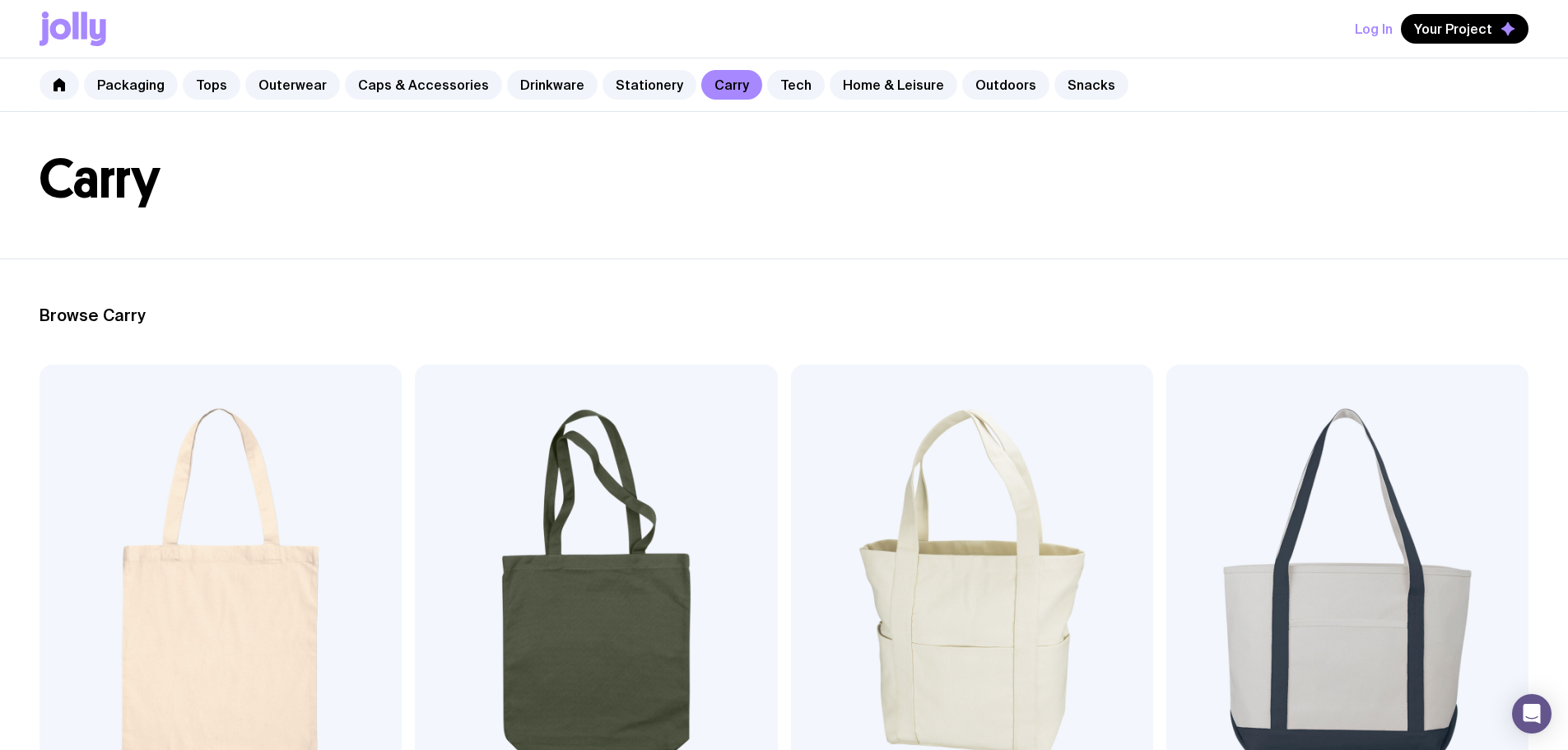
scroll to position [164, 0]
